Goal: Task Accomplishment & Management: Manage account settings

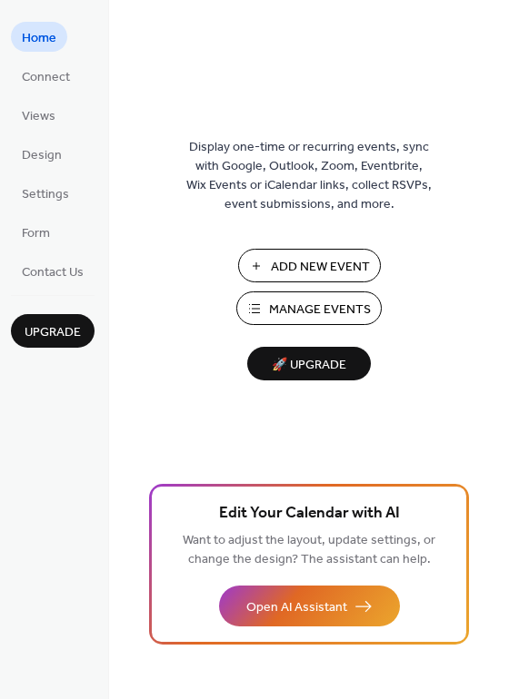
click at [333, 269] on span "Add New Event" at bounding box center [320, 267] width 99 height 19
click at [293, 317] on span "Manage Events" at bounding box center [320, 310] width 102 height 19
